Goal: Task Accomplishment & Management: Manage account settings

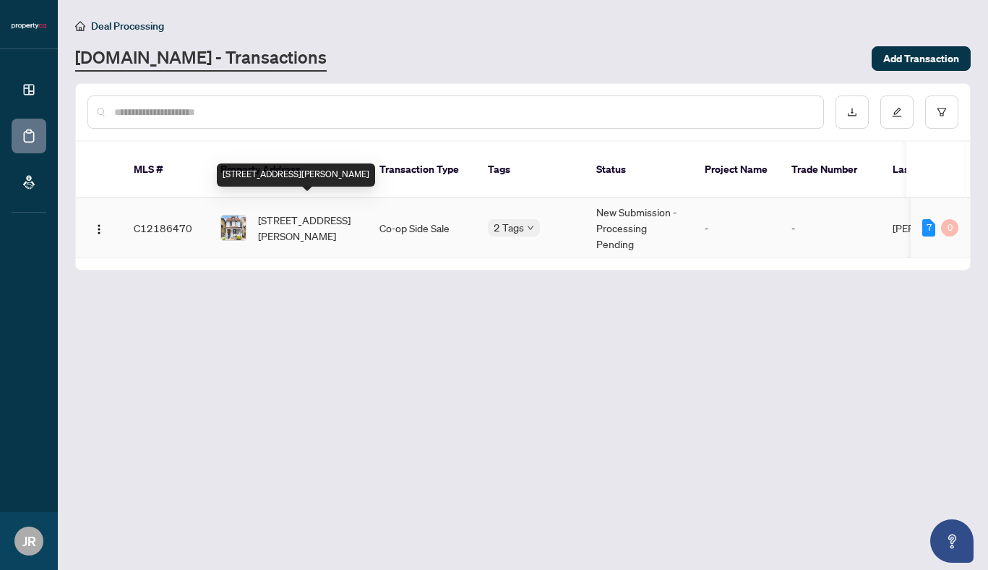
click at [328, 214] on span "[STREET_ADDRESS][PERSON_NAME]" at bounding box center [307, 228] width 98 height 32
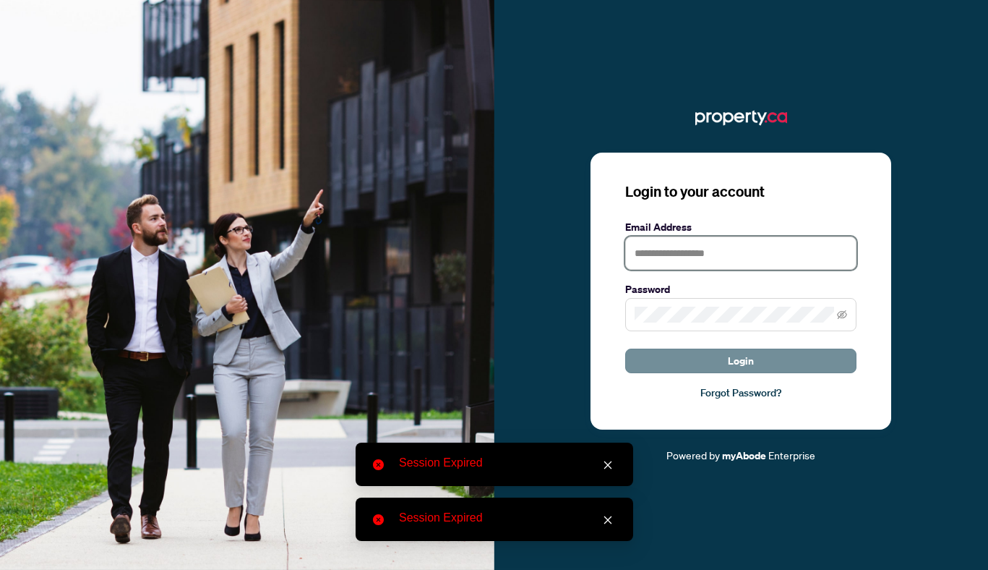
type input "**********"
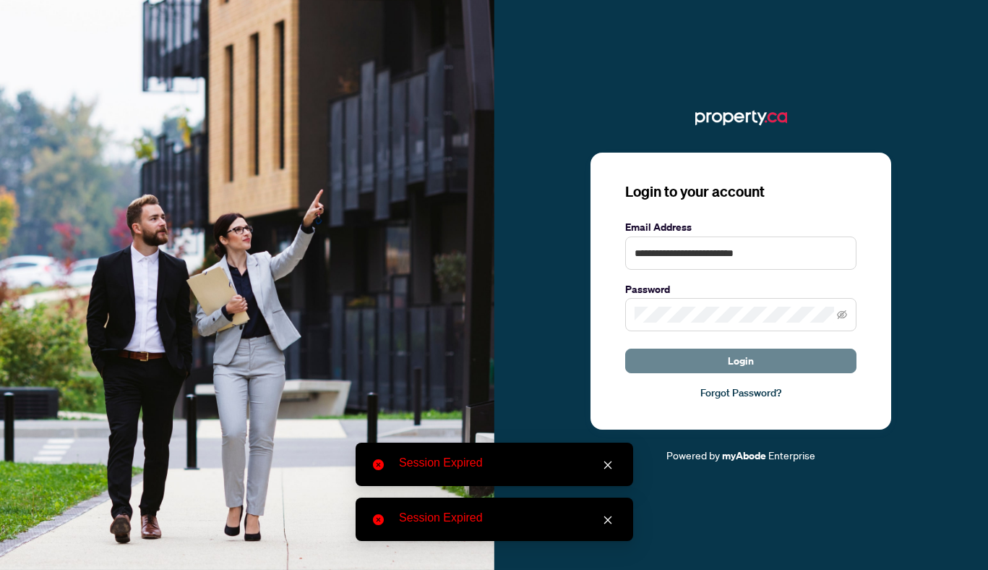
click at [740, 367] on span "Login" at bounding box center [741, 360] width 26 height 23
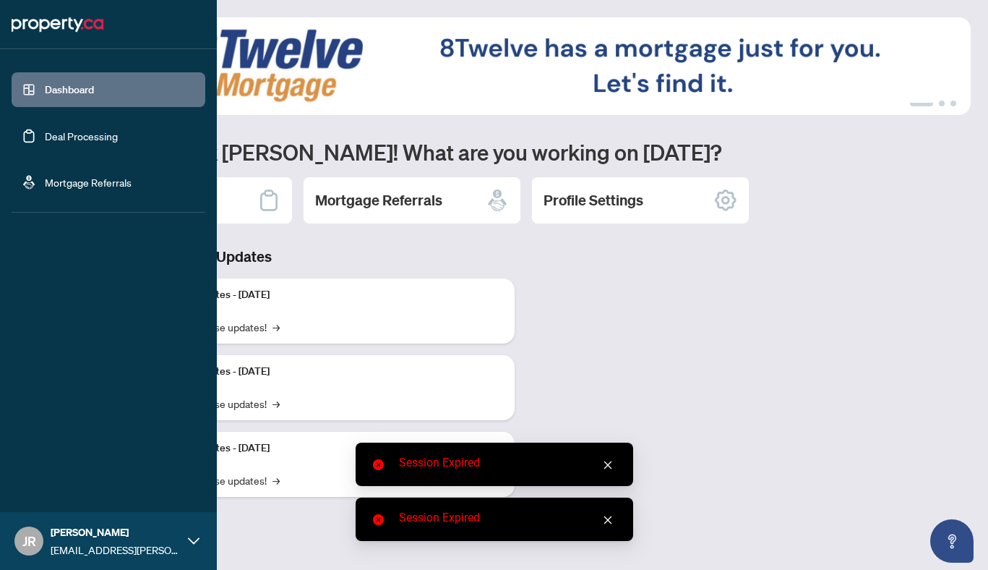
click at [66, 137] on link "Deal Processing" at bounding box center [81, 135] width 73 height 13
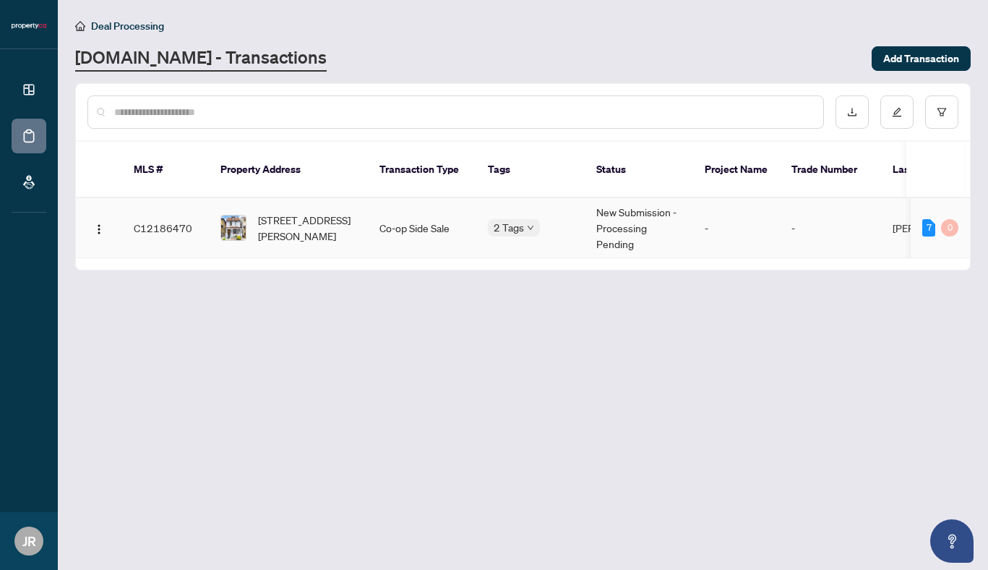
click at [396, 200] on td "Co-op Side Sale" at bounding box center [422, 228] width 108 height 60
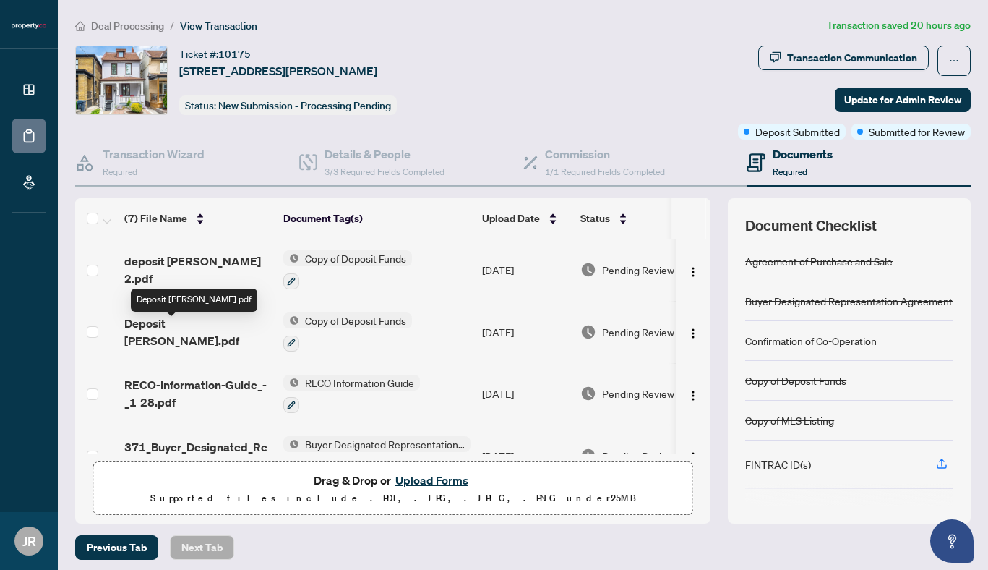
click at [194, 328] on span "Deposit [PERSON_NAME].pdf" at bounding box center [197, 332] width 147 height 35
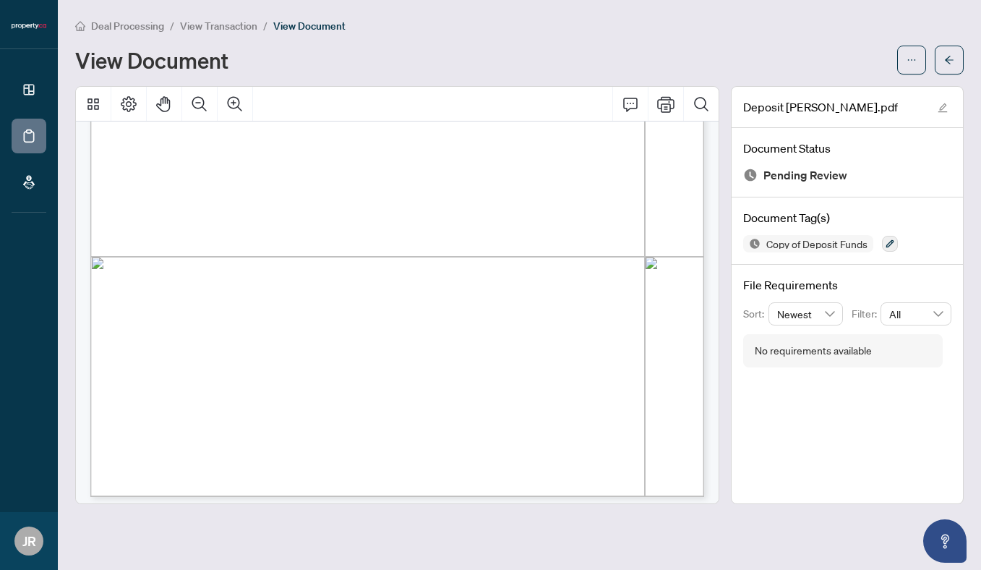
scroll to position [441, 0]
click at [949, 66] on span "button" at bounding box center [949, 59] width 10 height 23
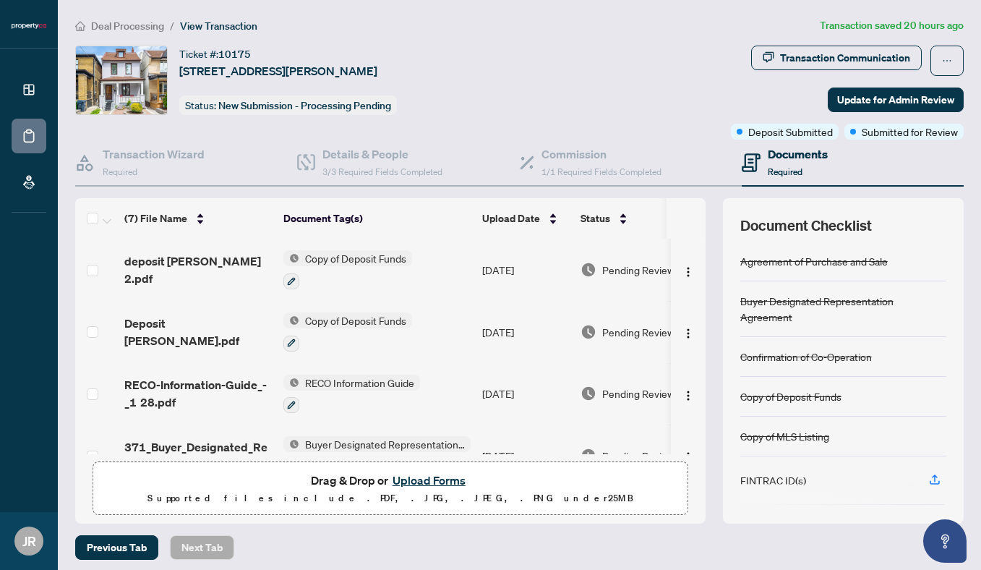
click at [152, 268] on span "deposit [PERSON_NAME] 2.pdf" at bounding box center [197, 269] width 147 height 35
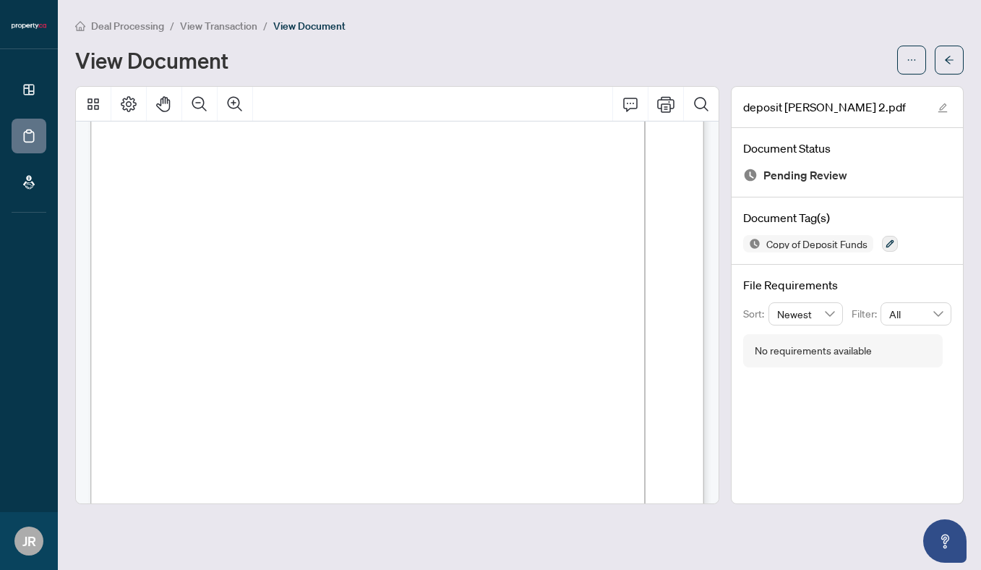
scroll to position [172, 0]
